Goal: Task Accomplishment & Management: Use online tool/utility

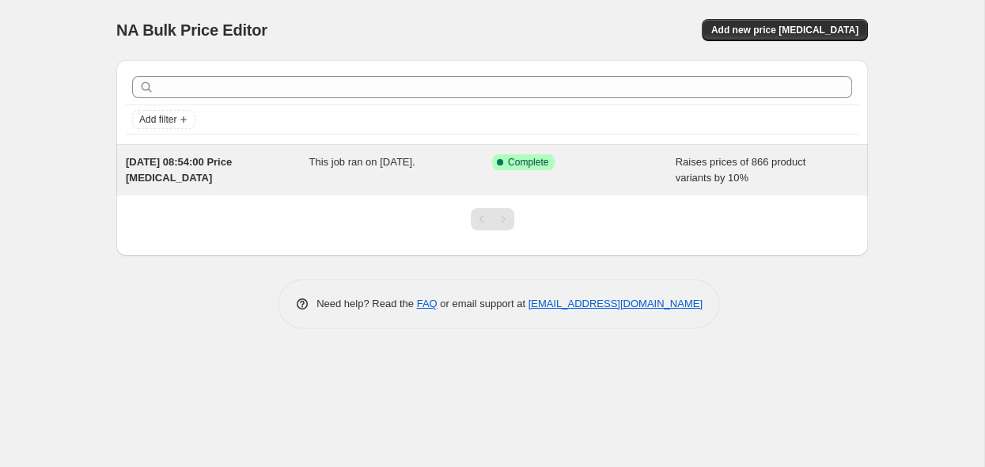
click at [641, 176] on div "Success Complete Complete" at bounding box center [584, 170] width 184 height 32
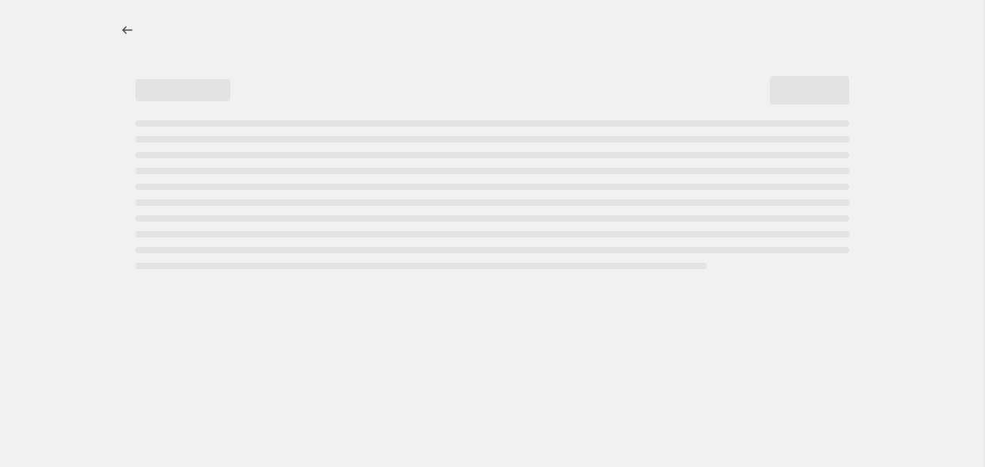
select select "percentage"
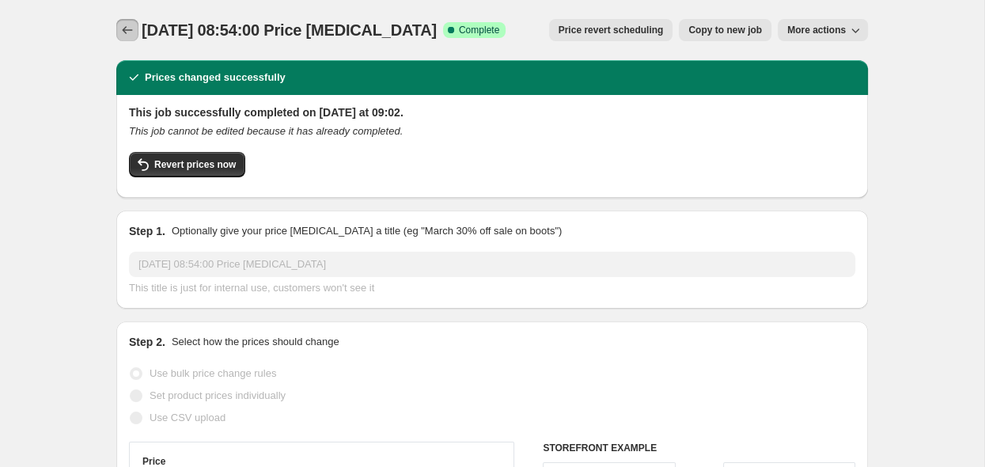
click at [133, 35] on icon "Price change jobs" at bounding box center [127, 30] width 16 height 16
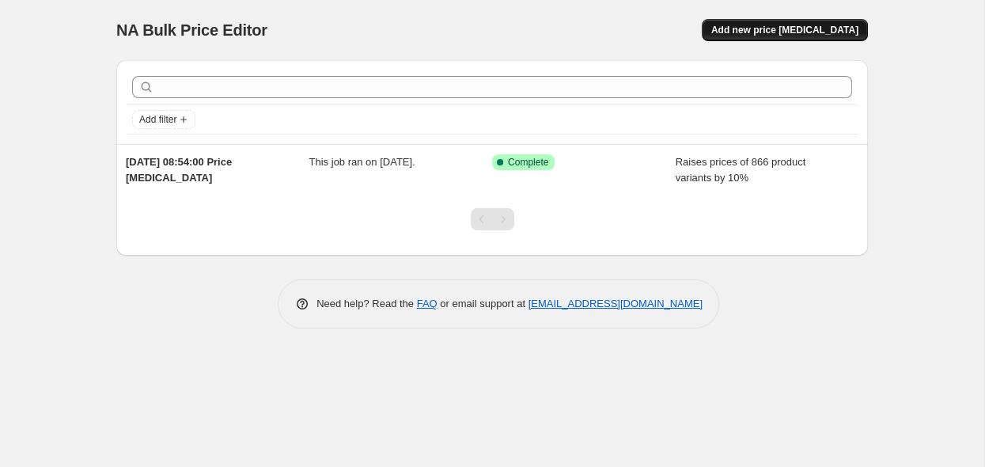
click at [769, 33] on span "Add new price change job" at bounding box center [784, 30] width 147 height 13
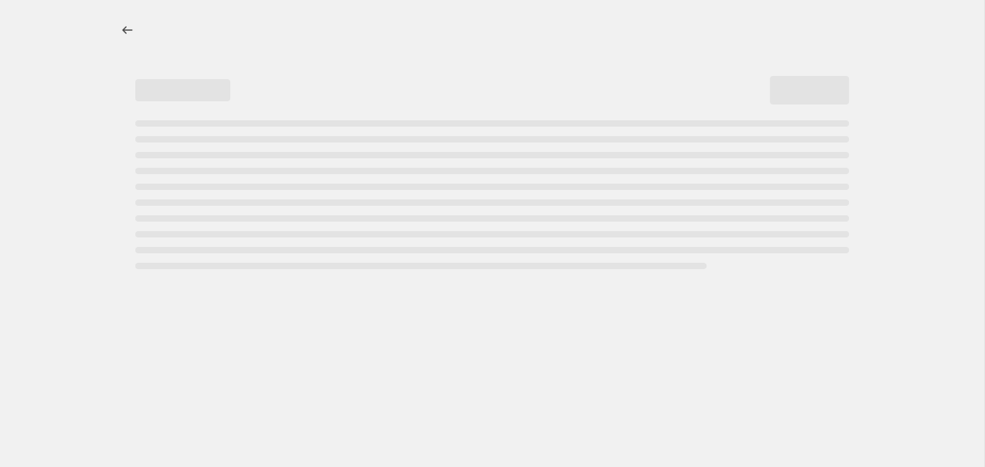
select select "percentage"
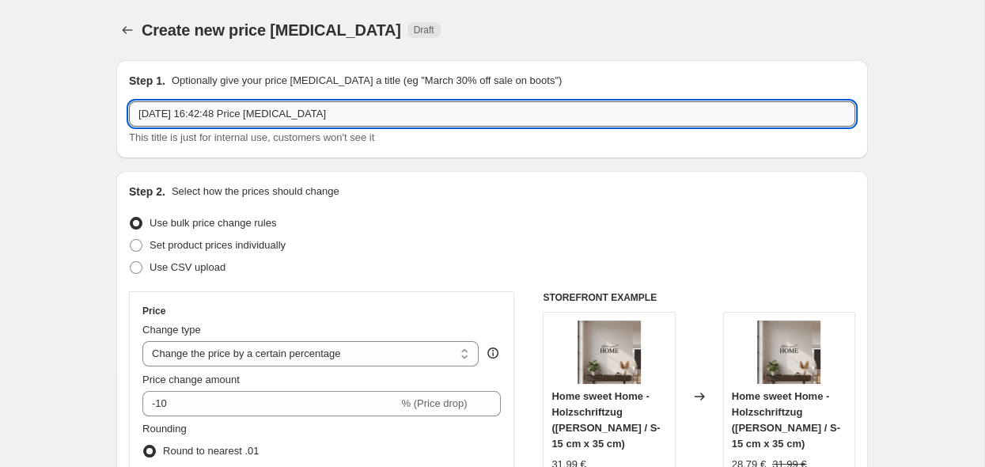
click at [378, 115] on input "24. Sept. 2025, 16:42:48 Price change job" at bounding box center [492, 113] width 726 height 25
drag, startPoint x: 384, startPoint y: 118, endPoint x: 96, endPoint y: 131, distance: 288.3
click at [129, 127] on input "24. Sept. 2025, 16:42:48 Price change job" at bounding box center [492, 113] width 726 height 25
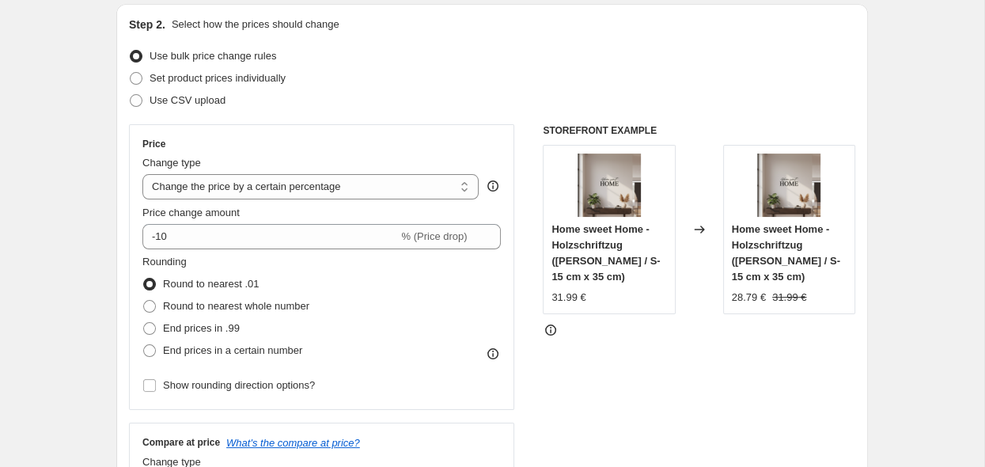
scroll to position [250, 0]
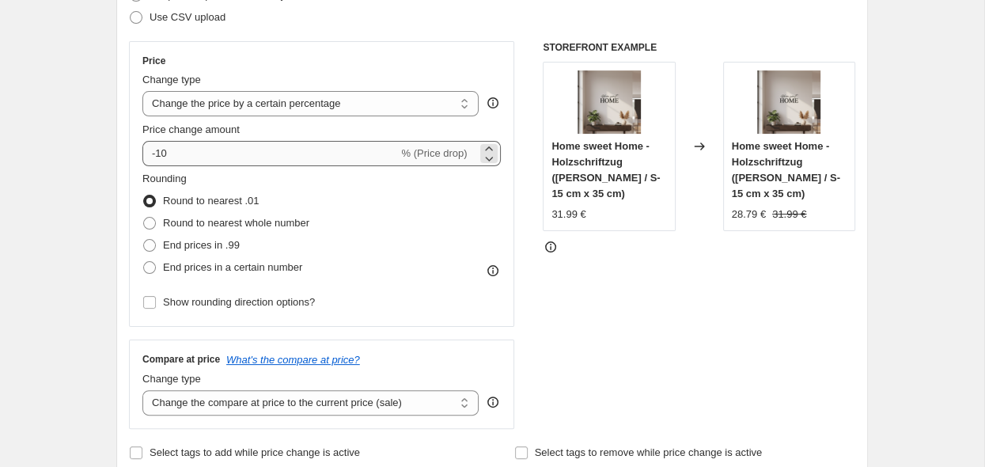
type input "Reduzierte Artikel"
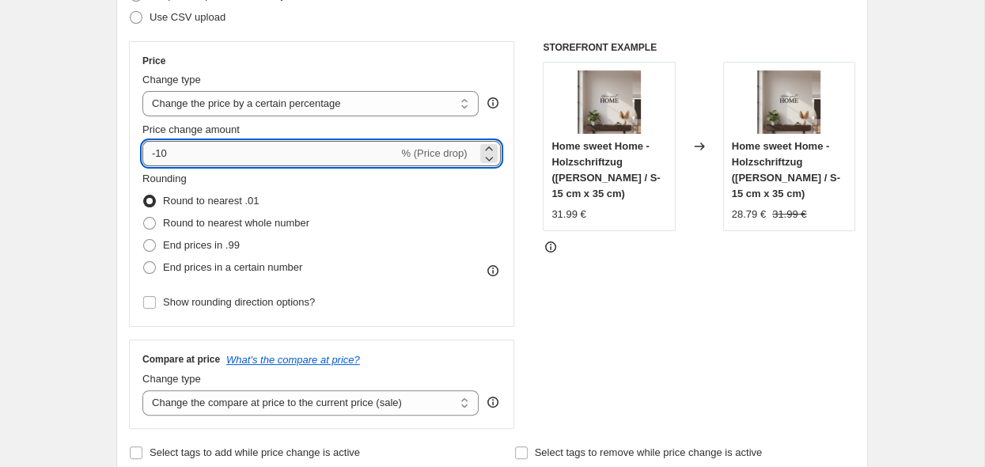
drag, startPoint x: 192, startPoint y: 154, endPoint x: 157, endPoint y: 151, distance: 35.0
click at [157, 151] on input "-10" at bounding box center [270, 153] width 256 height 25
type input "-15"
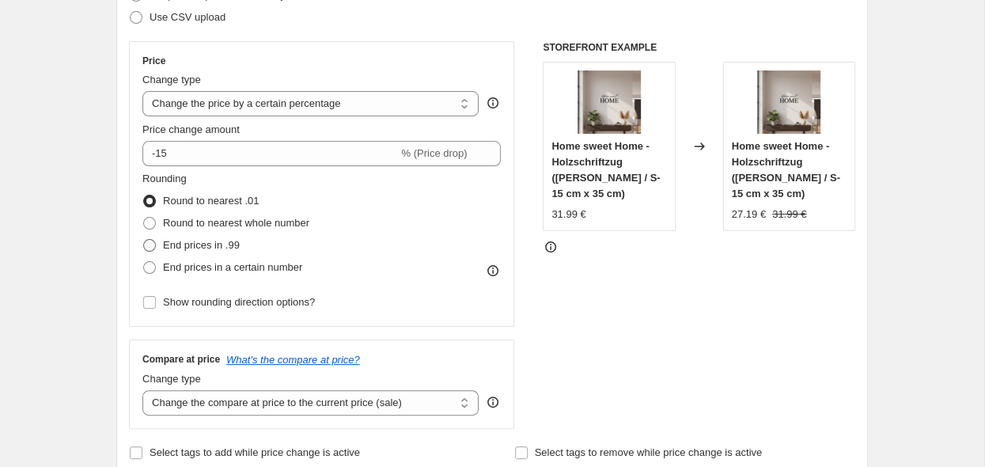
click at [176, 244] on span "End prices in .99" at bounding box center [201, 245] width 77 height 12
click at [144, 240] on input "End prices in .99" at bounding box center [143, 239] width 1 height 1
radio input "true"
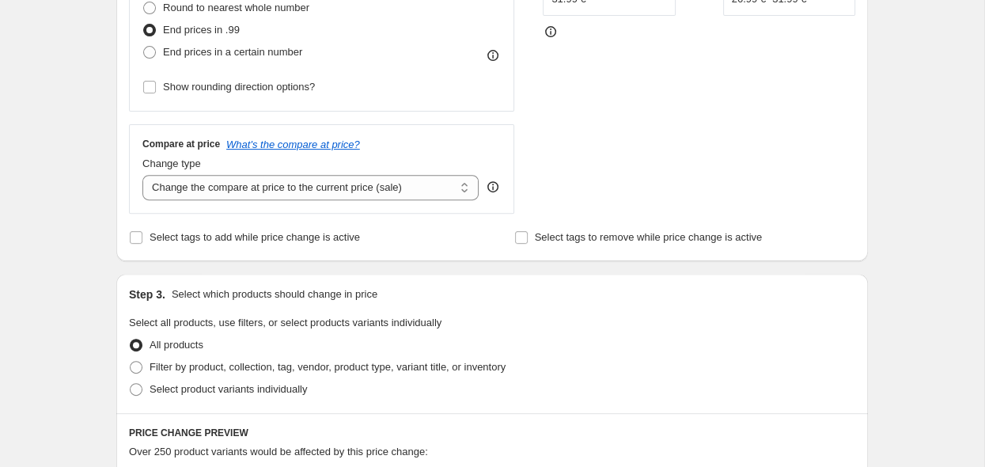
scroll to position [501, 0]
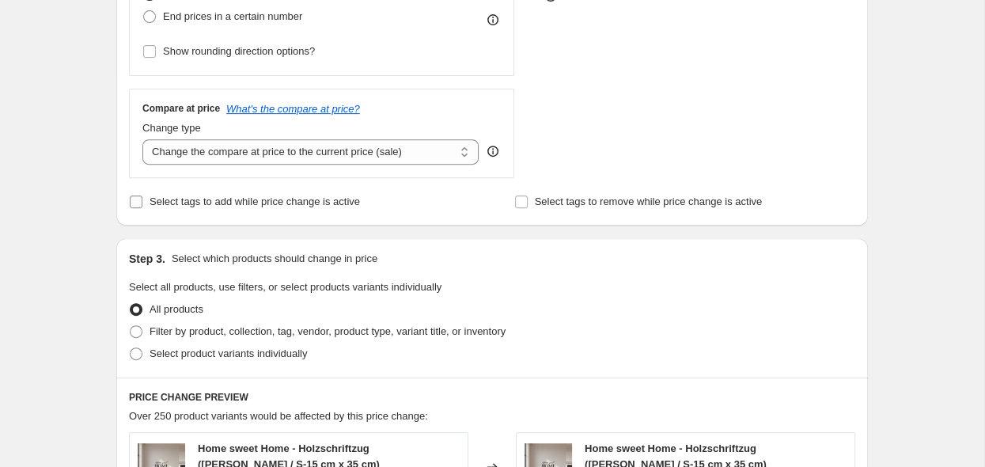
click at [133, 204] on input "Select tags to add while price change is active" at bounding box center [136, 201] width 13 height 13
checkbox input "true"
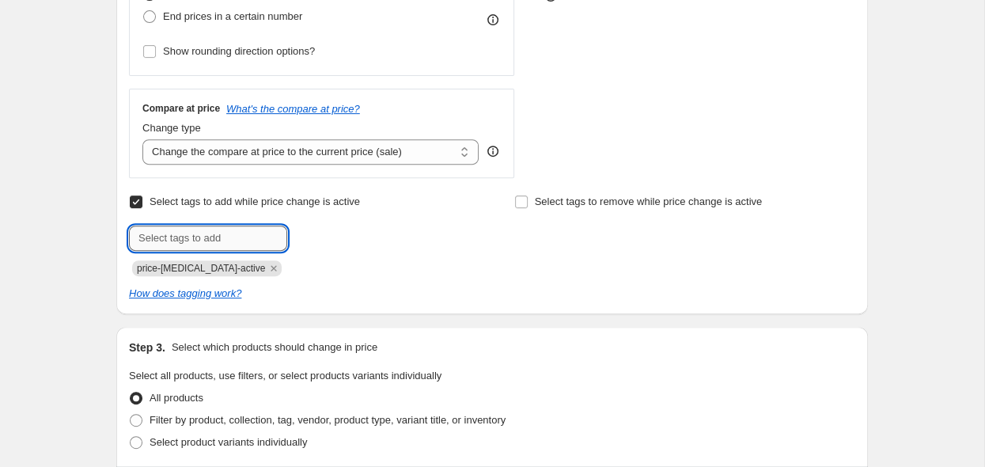
click at [250, 242] on input "text" at bounding box center [208, 237] width 158 height 25
type input "sale"
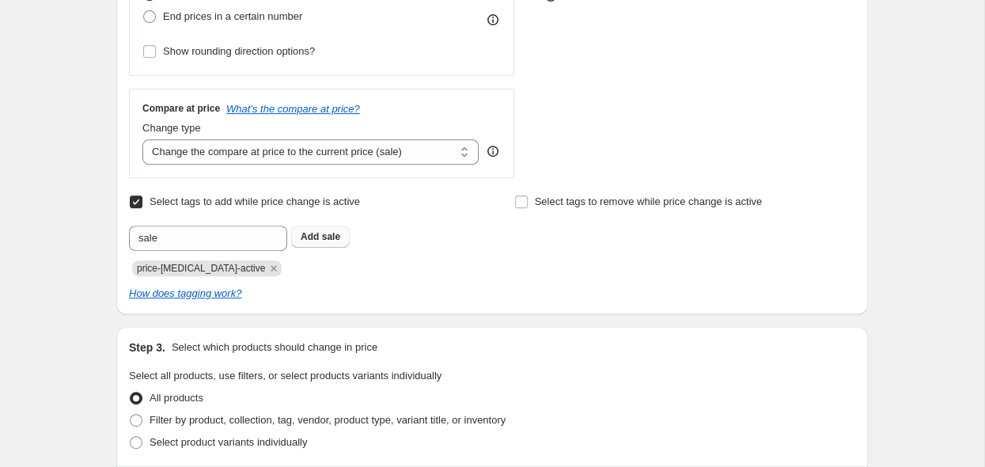
click at [333, 239] on span "sale" at bounding box center [331, 236] width 18 height 11
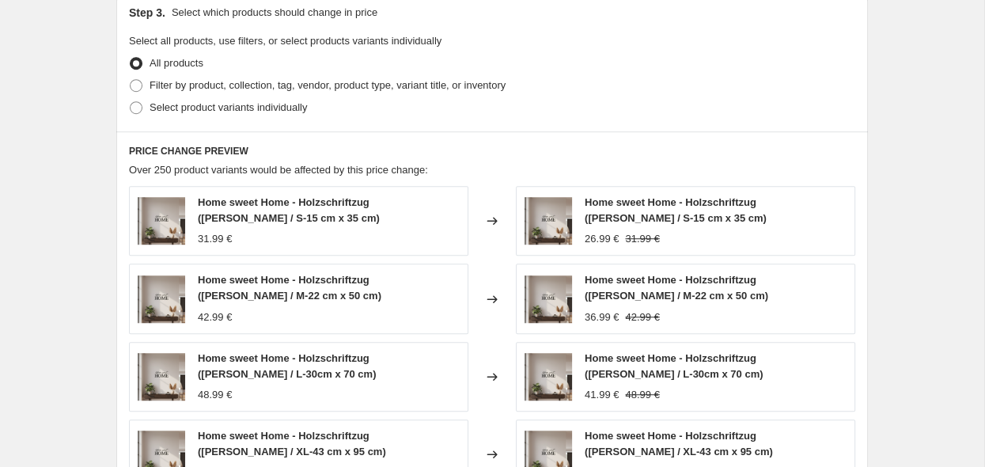
scroll to position [752, 0]
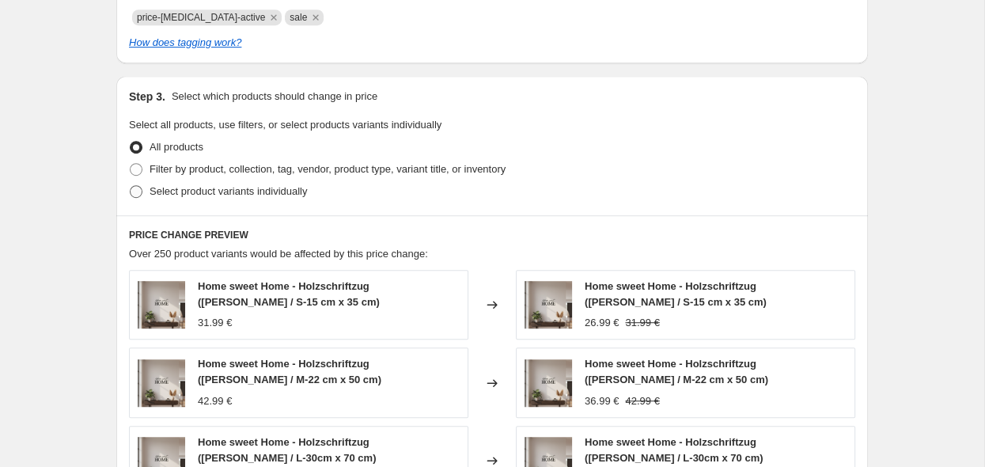
click at [134, 195] on span at bounding box center [136, 191] width 13 height 13
click at [131, 186] on input "Select product variants individually" at bounding box center [130, 185] width 1 height 1
radio input "true"
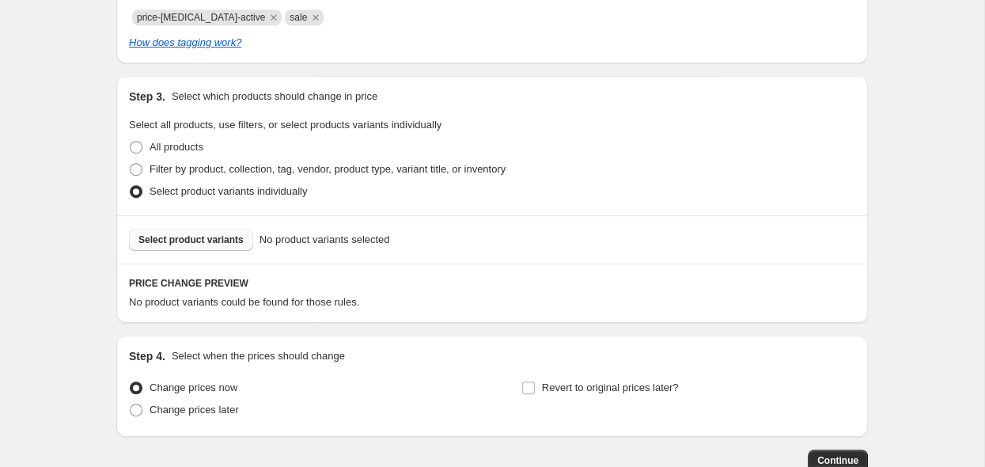
click at [202, 244] on span "Select product variants" at bounding box center [190, 239] width 105 height 13
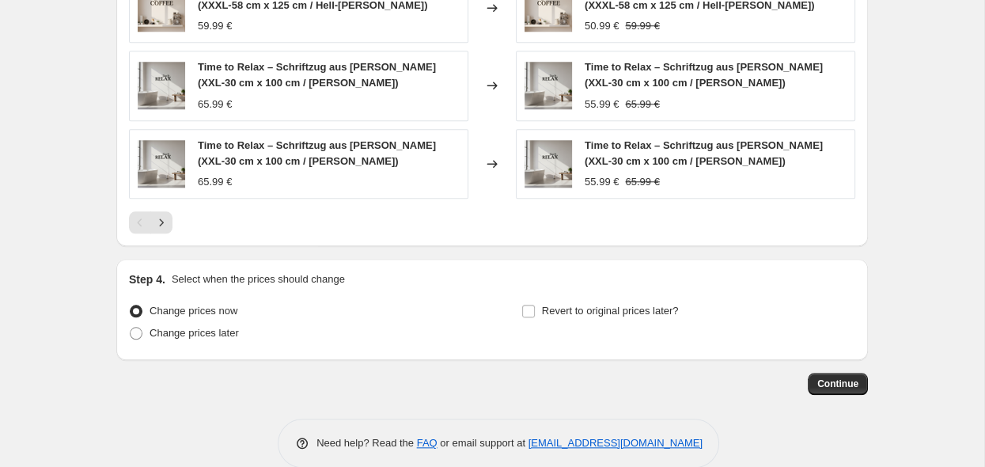
scroll to position [1253, 0]
click at [527, 314] on input "Revert to original prices later?" at bounding box center [528, 310] width 13 height 13
checkbox input "true"
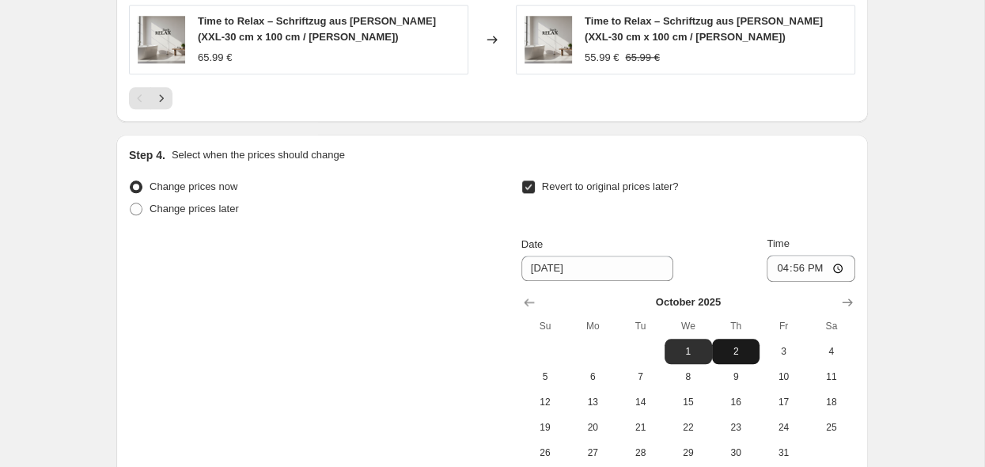
scroll to position [1420, 0]
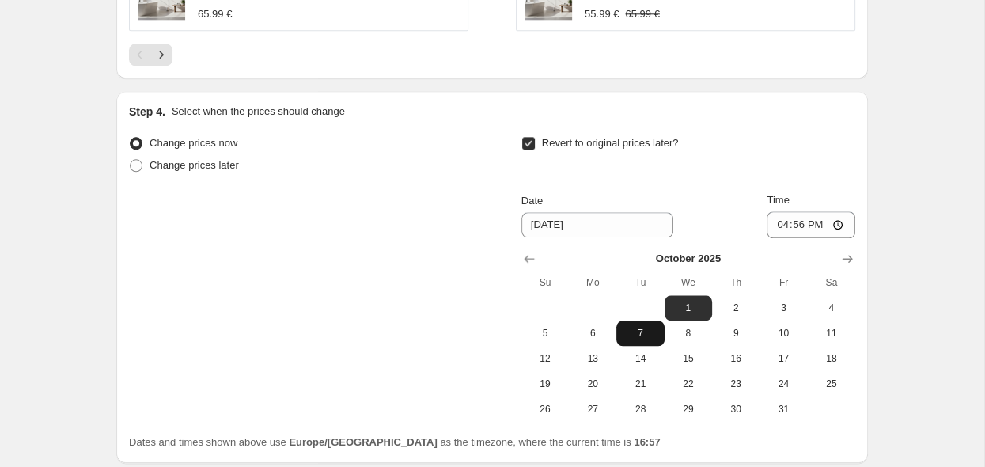
click at [644, 334] on span "7" at bounding box center [640, 333] width 35 height 13
type input "10/7/2025"
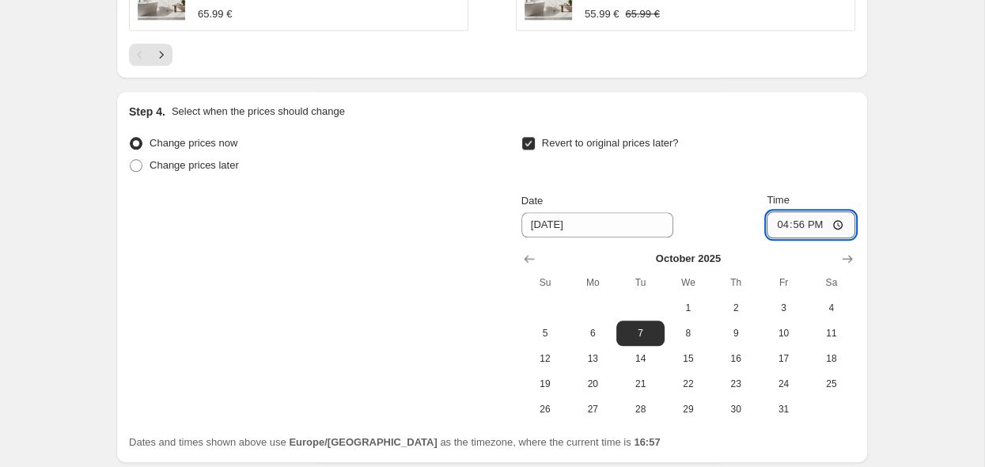
click at [846, 225] on input "16:56" at bounding box center [811, 224] width 89 height 27
click at [852, 223] on input "16:56" at bounding box center [811, 224] width 89 height 27
drag, startPoint x: 847, startPoint y: 223, endPoint x: 815, endPoint y: 227, distance: 31.9
click at [815, 227] on input "16:56" at bounding box center [811, 224] width 89 height 27
type input "07:00"
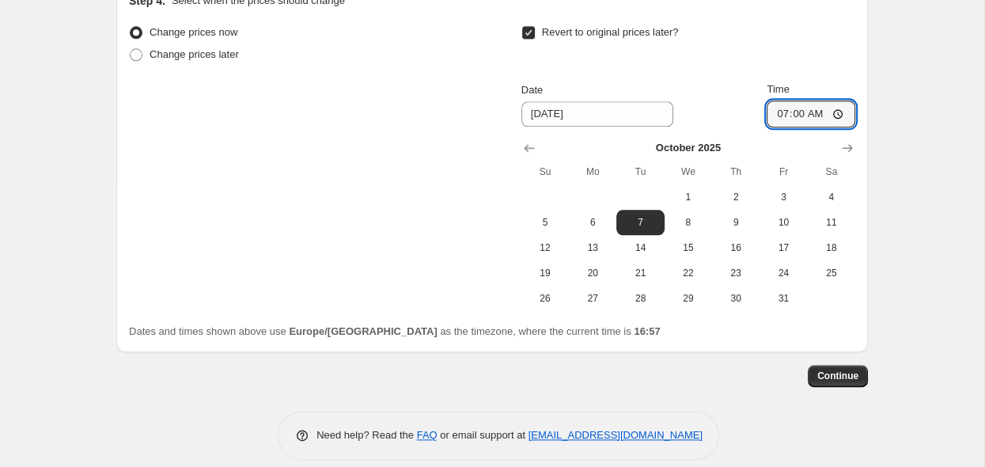
scroll to position [1544, 0]
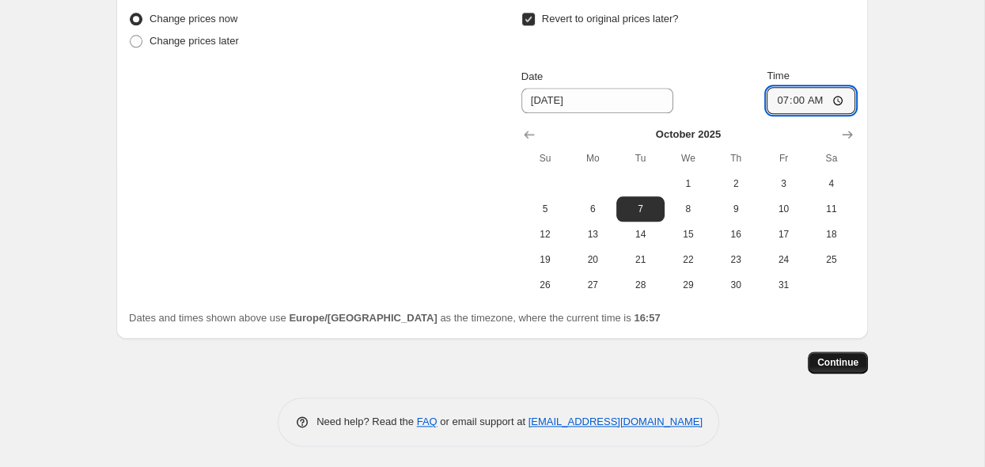
click at [841, 364] on span "Continue" at bounding box center [837, 362] width 41 height 13
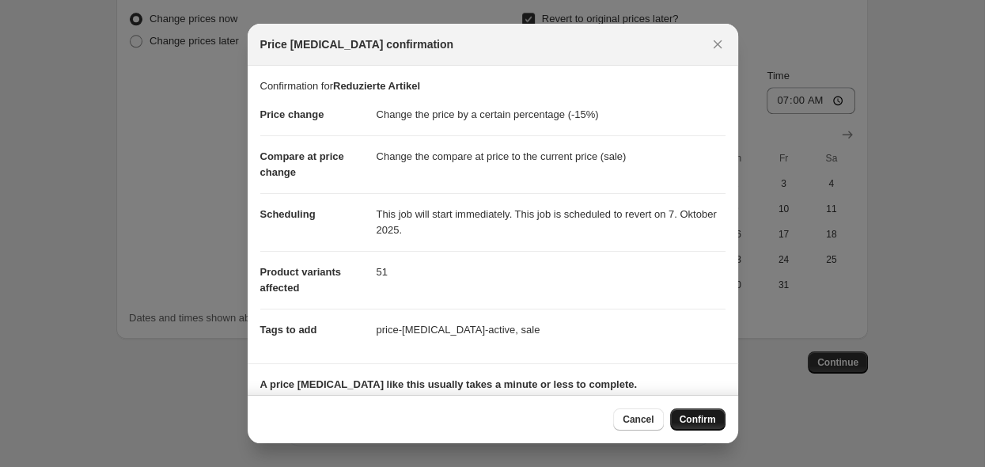
click at [696, 424] on span "Confirm" at bounding box center [698, 419] width 36 height 13
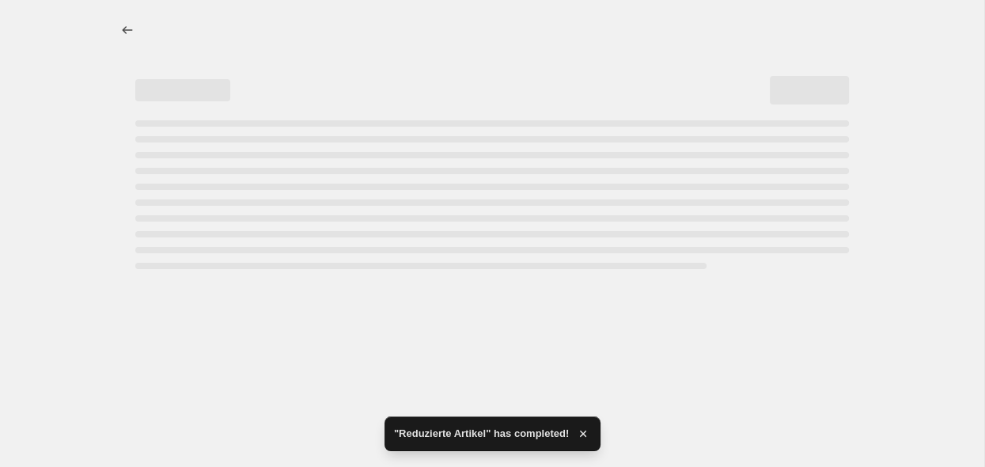
select select "percentage"
